Goal: Transaction & Acquisition: Purchase product/service

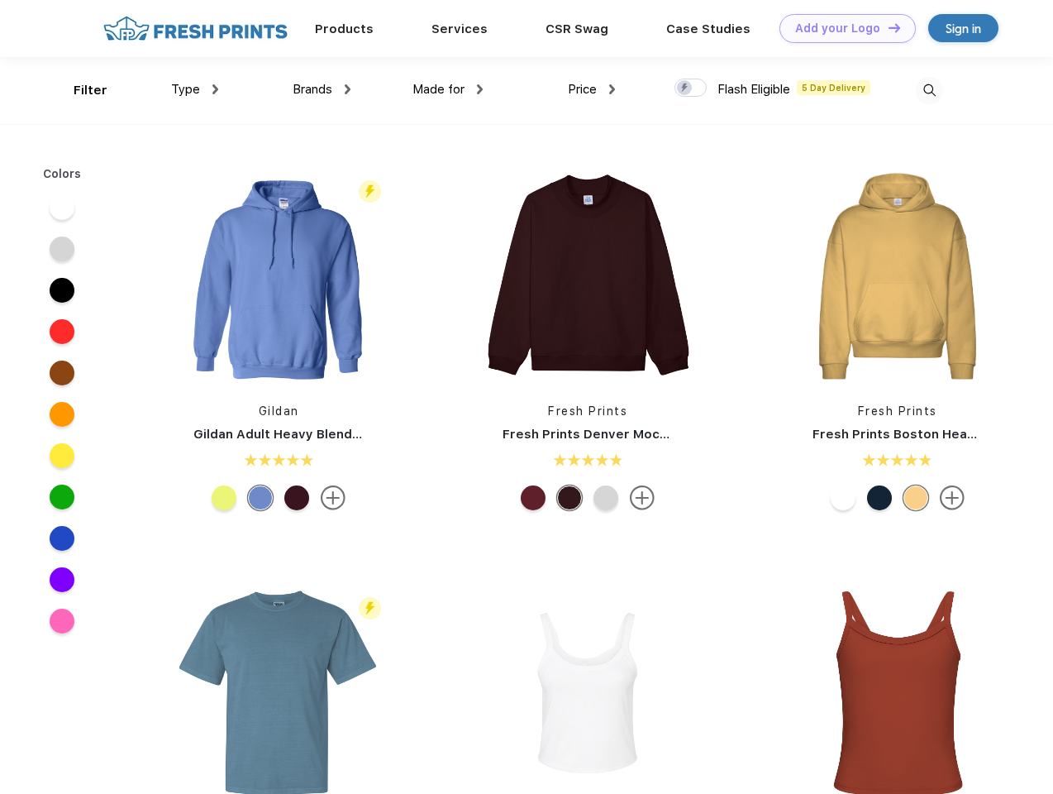
scroll to position [1, 0]
click at [842, 28] on link "Add your Logo Design Tool" at bounding box center [848, 28] width 136 height 29
click at [0, 0] on div "Design Tool" at bounding box center [0, 0] width 0 height 0
click at [887, 27] on link "Add your Logo Design Tool" at bounding box center [848, 28] width 136 height 29
click at [79, 90] on div "Filter" at bounding box center [91, 90] width 34 height 19
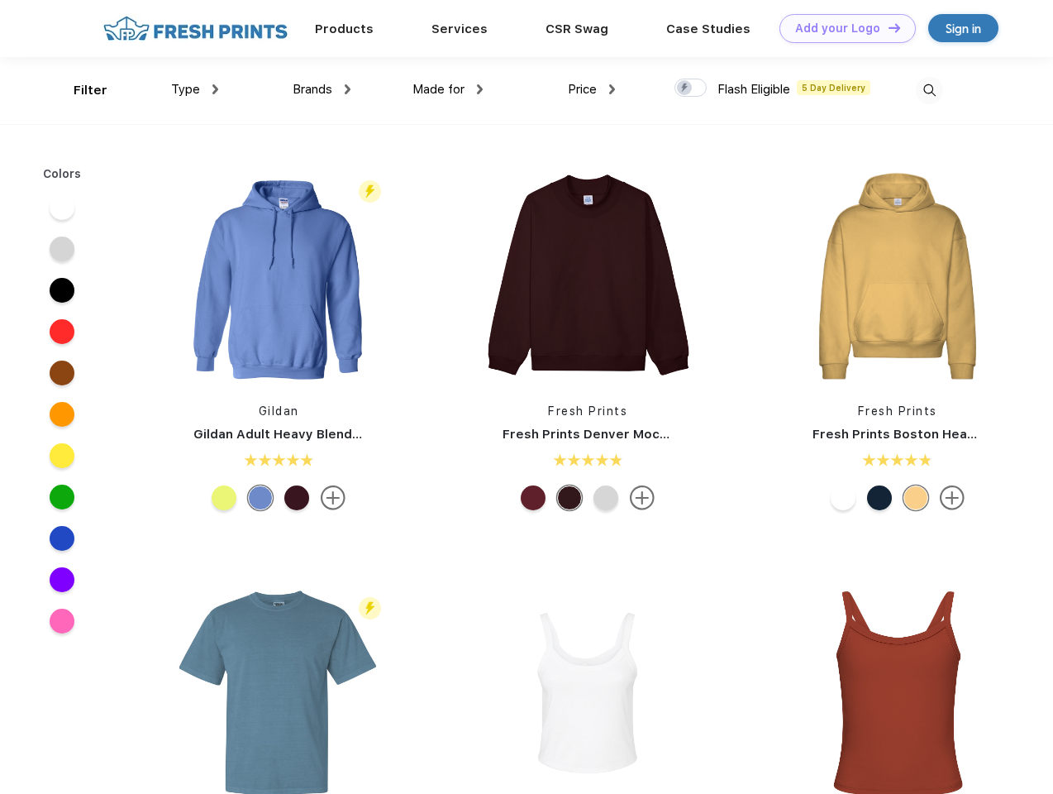
click at [195, 89] on span "Type" at bounding box center [185, 89] width 29 height 15
click at [322, 89] on span "Brands" at bounding box center [313, 89] width 40 height 15
click at [448, 89] on span "Made for" at bounding box center [439, 89] width 52 height 15
click at [592, 89] on span "Price" at bounding box center [582, 89] width 29 height 15
click at [691, 88] on div at bounding box center [691, 88] width 32 height 18
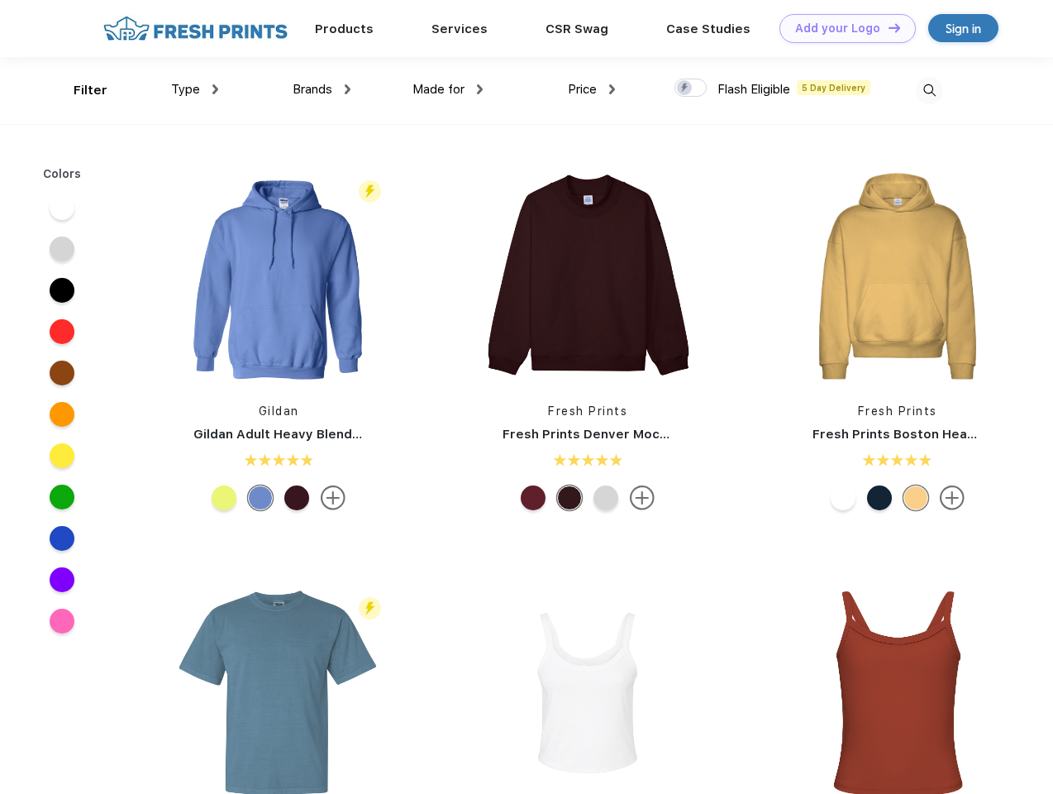
click at [685, 88] on input "checkbox" at bounding box center [680, 83] width 11 height 11
click at [929, 90] on img at bounding box center [929, 90] width 27 height 27
